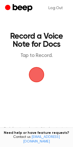
click at [33, 87] on span "button" at bounding box center [37, 75] width 24 height 24
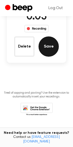
click at [52, 57] on button "Save" at bounding box center [49, 46] width 20 height 20
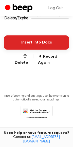
scroll to position [95, 0]
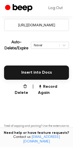
click at [26, 31] on input "[URL][DOMAIN_NAME]" at bounding box center [36, 25] width 65 height 12
